Goal: Check status

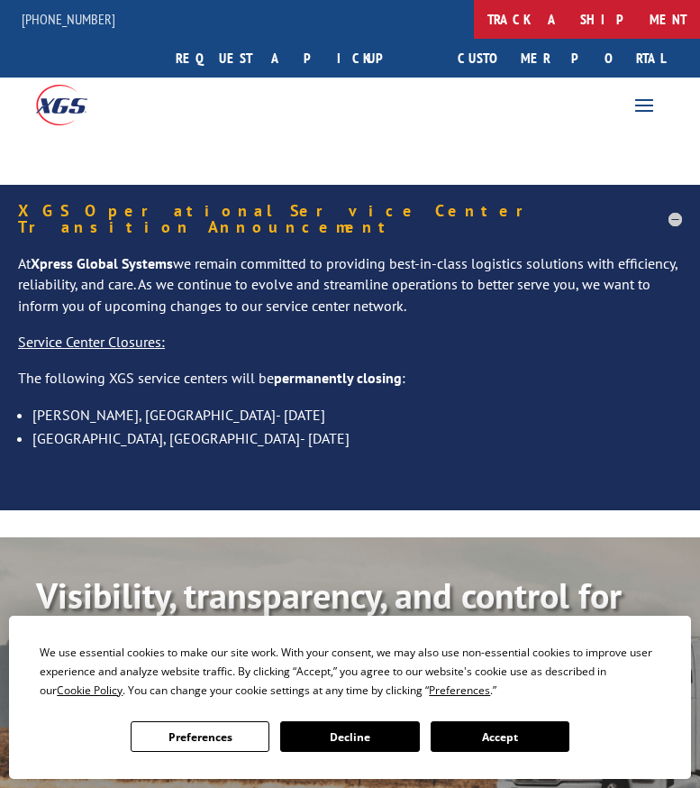
drag, startPoint x: 0, startPoint y: 0, endPoint x: 368, endPoint y: 13, distance: 367.9
click at [474, 13] on link "track a shipment" at bounding box center [587, 19] width 226 height 39
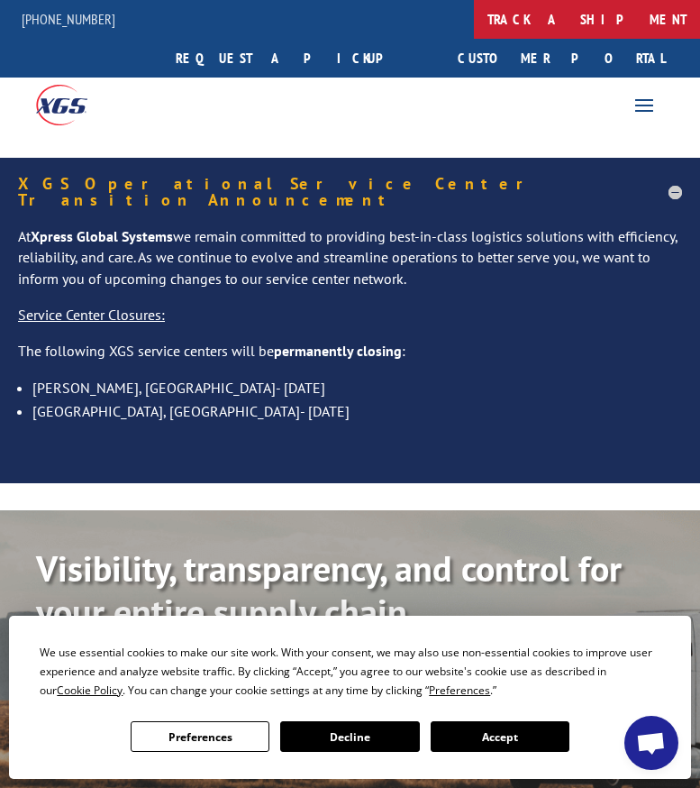
click at [474, 21] on link "track a shipment" at bounding box center [587, 19] width 226 height 39
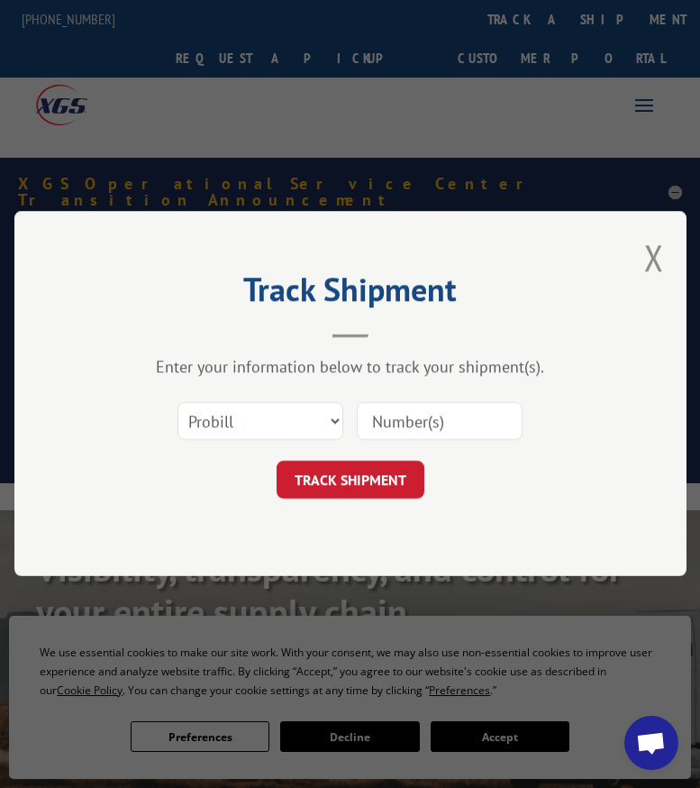
click at [380, 426] on input at bounding box center [440, 422] width 166 height 38
paste input "15984867"
type input "15984867"
click button "TRACK SHIPMENT" at bounding box center [351, 480] width 148 height 38
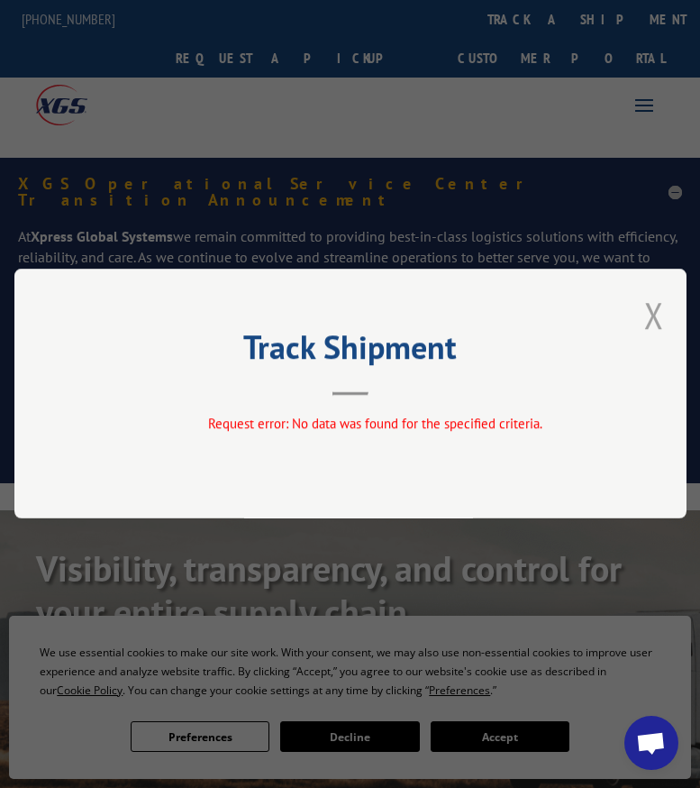
click at [660, 320] on button "Close modal" at bounding box center [654, 315] width 20 height 48
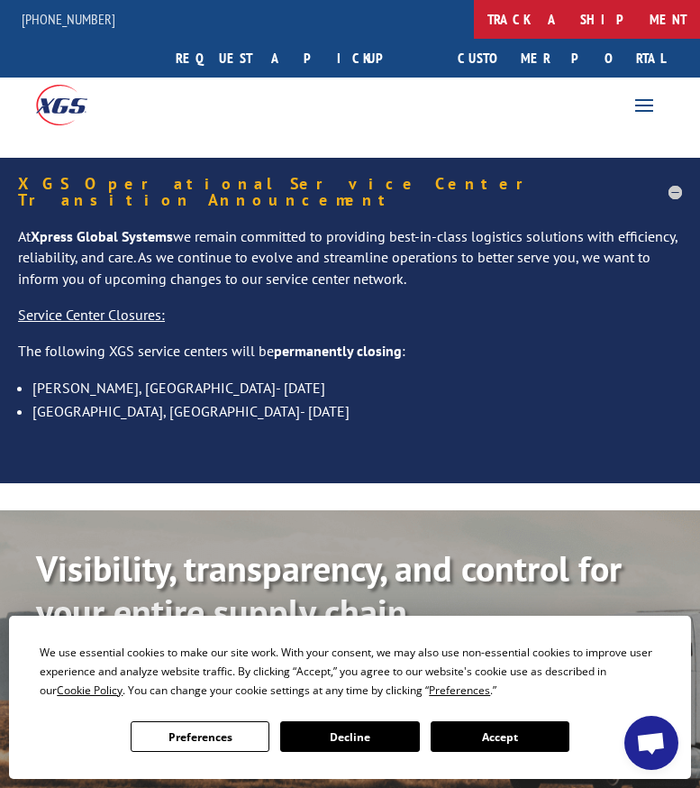
click at [474, 17] on link "track a shipment" at bounding box center [587, 19] width 226 height 39
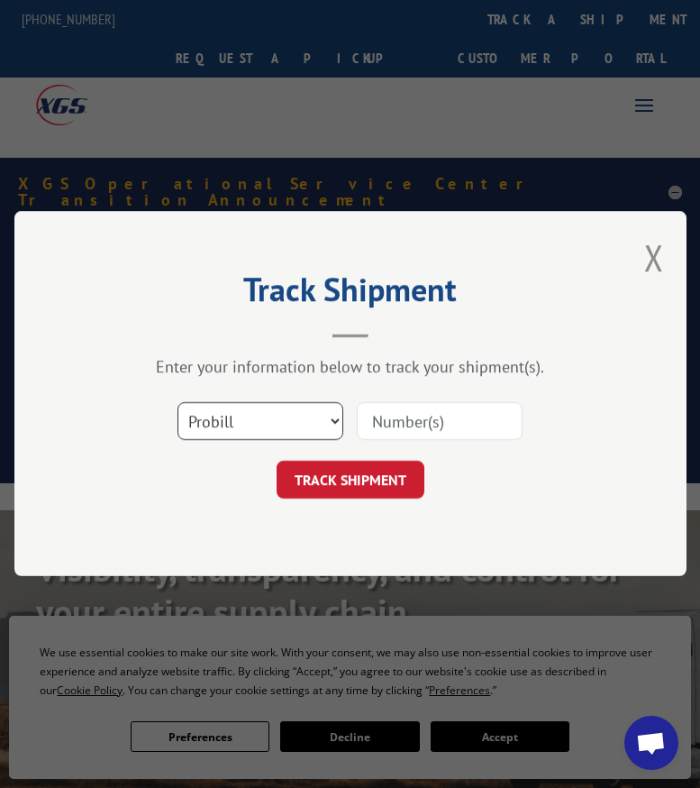
click at [334, 415] on select "Select category... Probill BOL PO" at bounding box center [261, 422] width 166 height 38
select select "bol"
click at [178, 403] on select "Select category... Probill BOL PO" at bounding box center [261, 422] width 166 height 38
click at [369, 421] on input at bounding box center [440, 422] width 166 height 38
paste input "15984867"
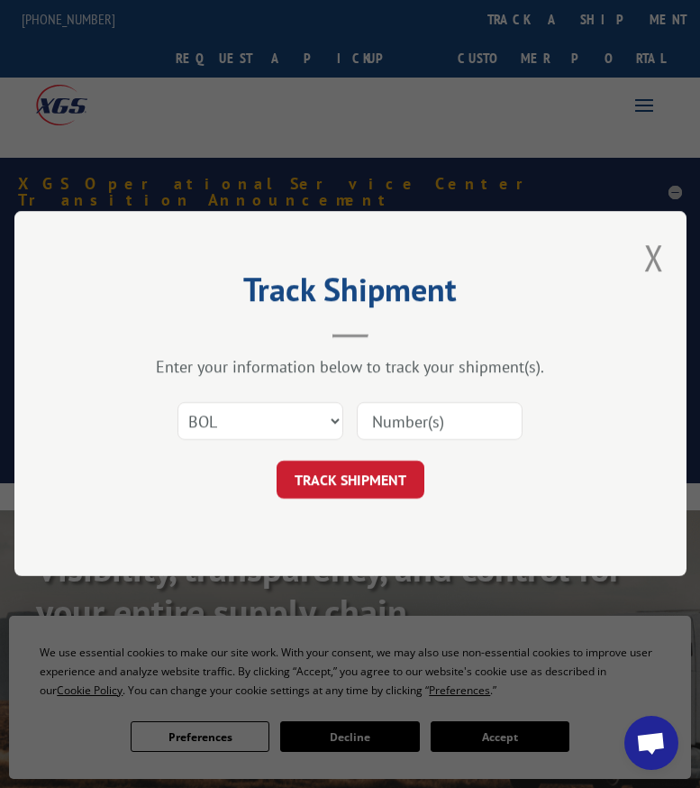
type input "15984867"
click button "TRACK SHIPMENT" at bounding box center [351, 480] width 148 height 38
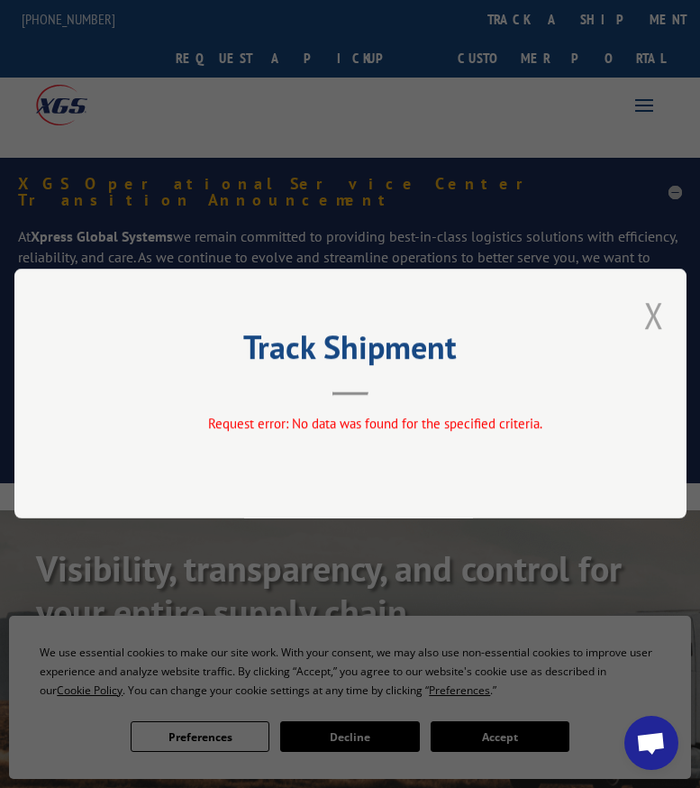
click at [658, 316] on button "Close modal" at bounding box center [654, 315] width 20 height 48
